Goal: Information Seeking & Learning: Check status

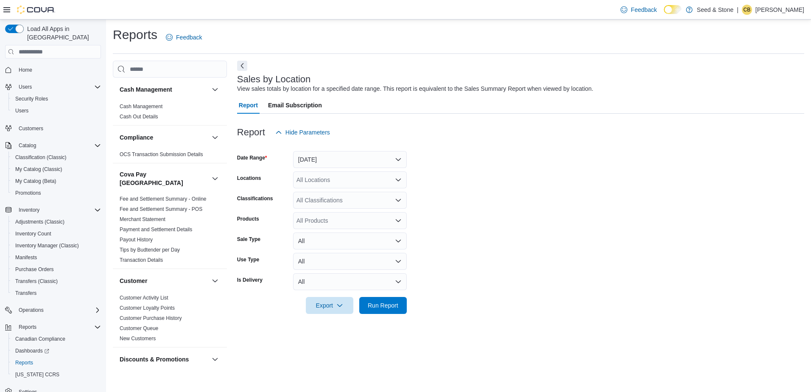
click at [492, 133] on div "Report Hide Parameters" at bounding box center [520, 132] width 567 height 17
